Goal: Task Accomplishment & Management: Complete application form

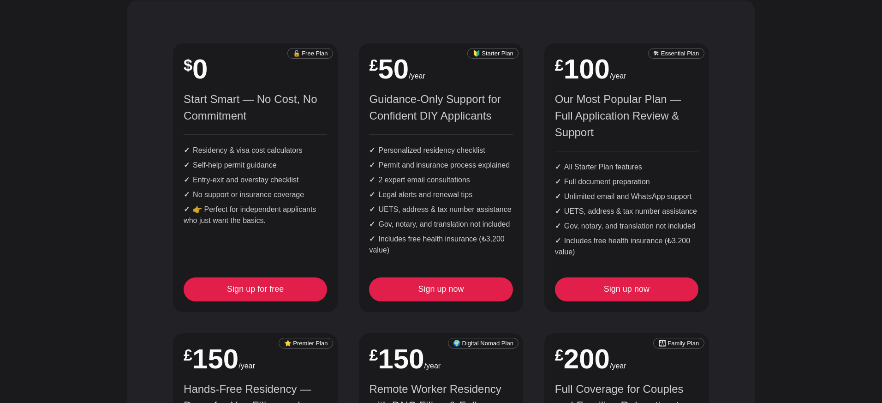
scroll to position [153, 0]
